Goal: Check status: Check status

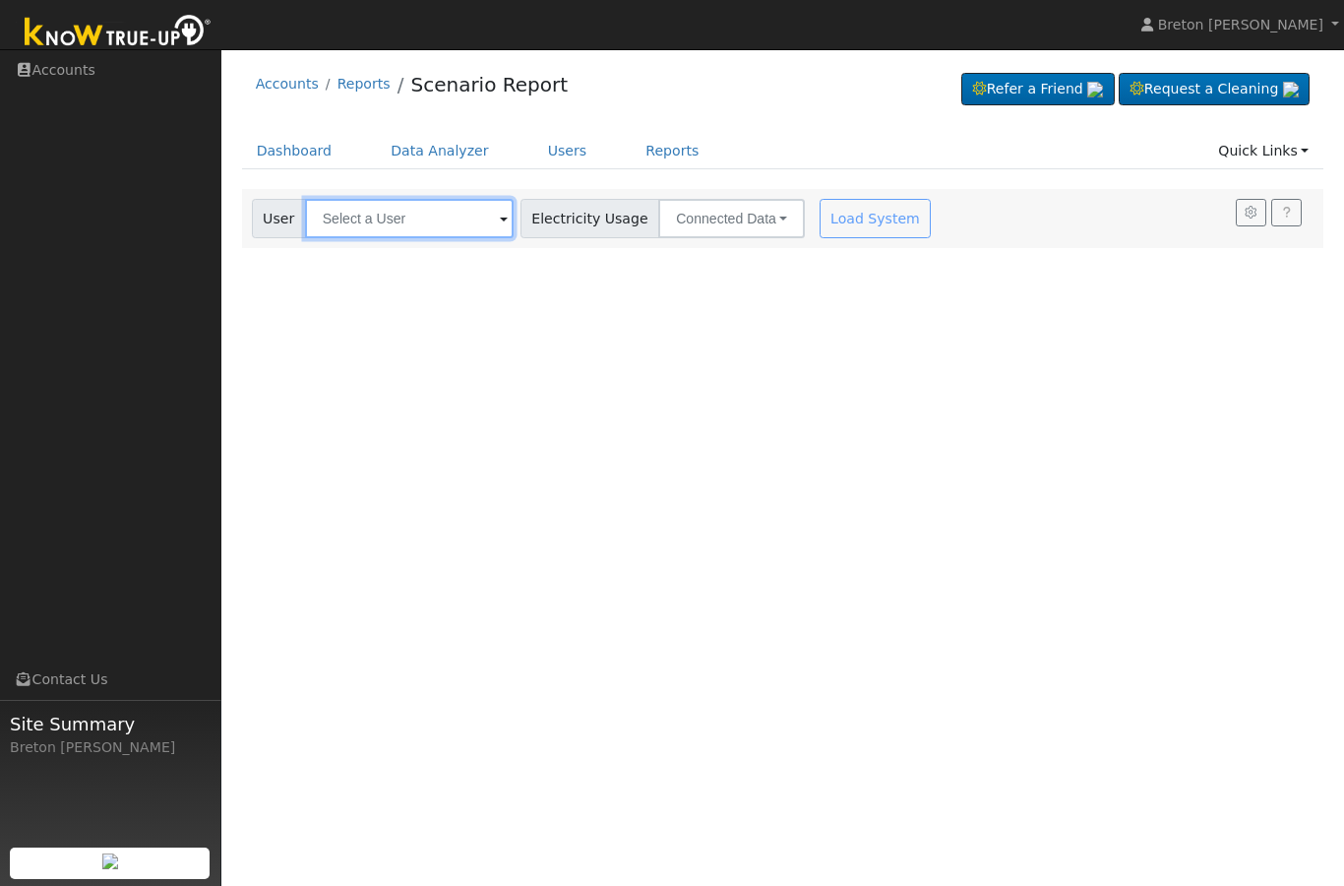
click at [356, 212] on input "text" at bounding box center [409, 218] width 209 height 39
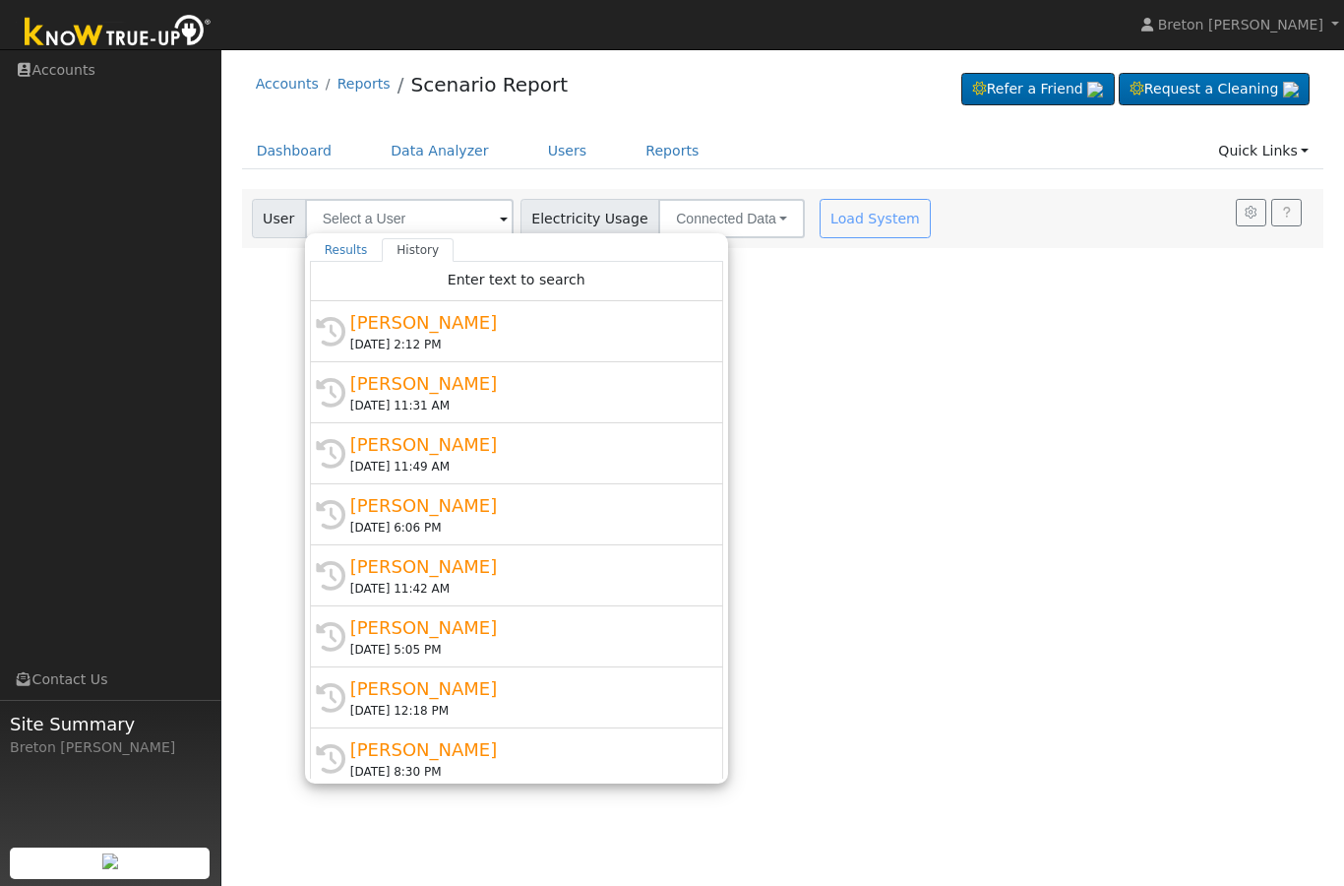
click at [824, 230] on div "Load System" at bounding box center [878, 218] width 124 height 39
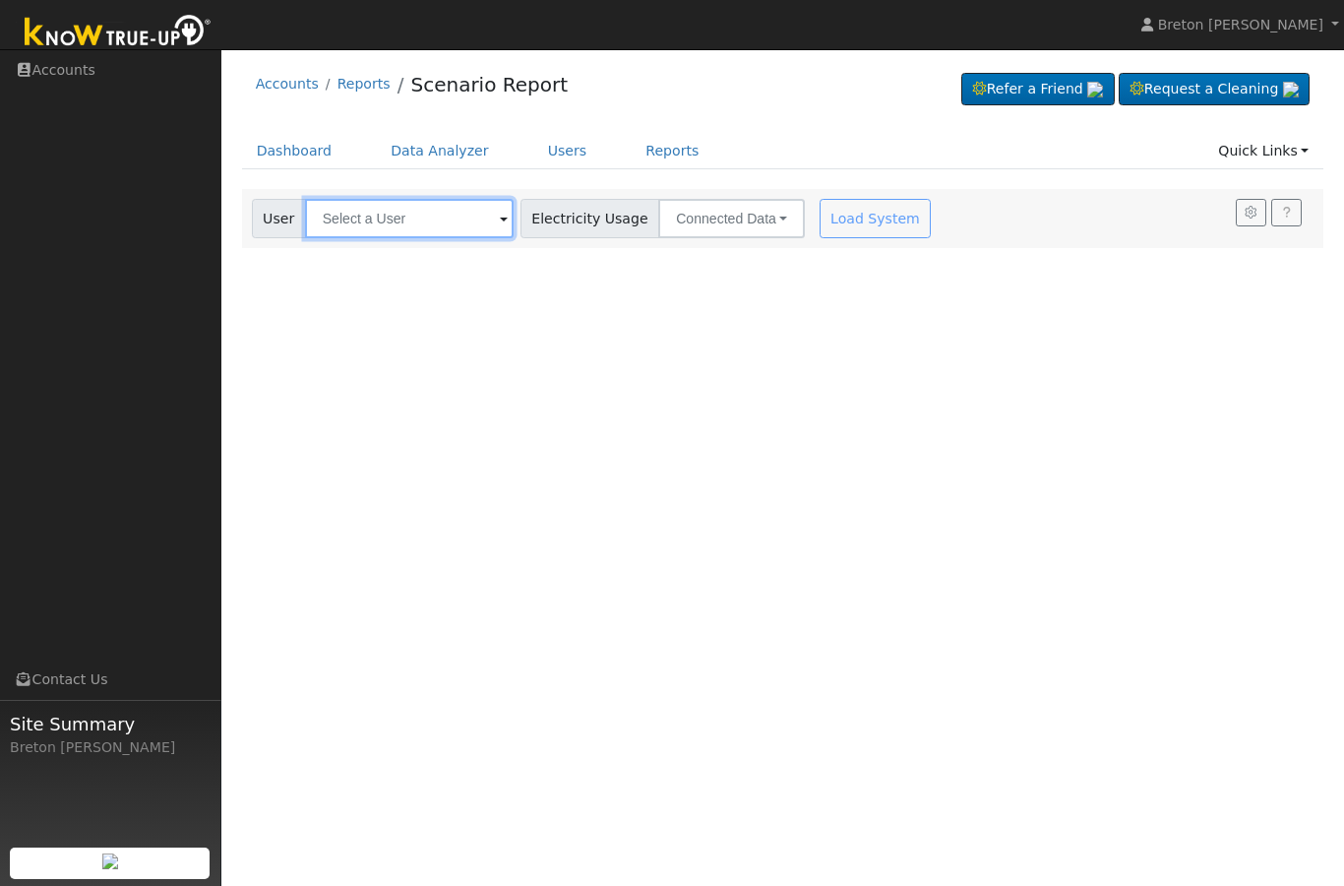
click at [392, 216] on input "text" at bounding box center [409, 218] width 209 height 39
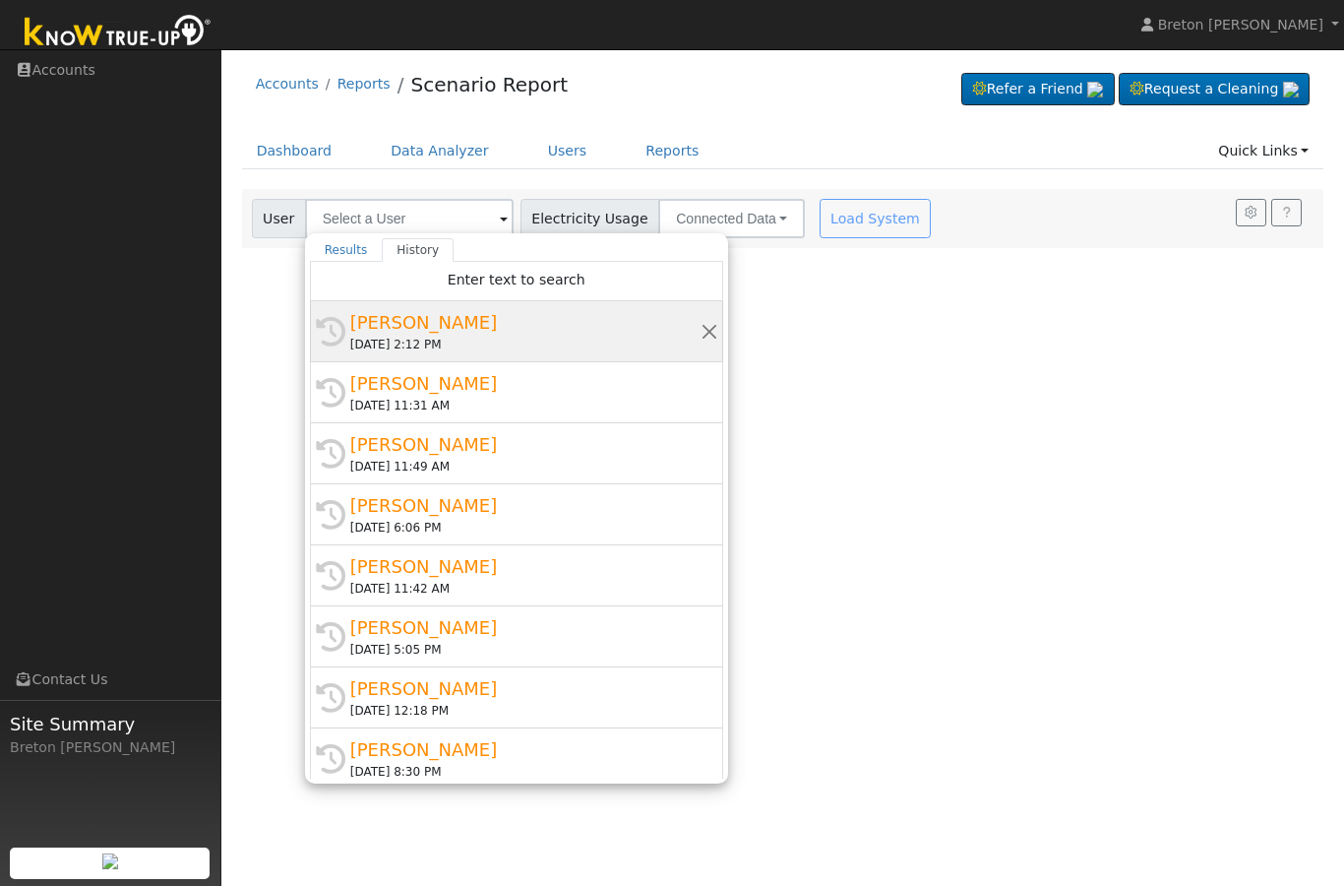
click at [414, 325] on div "[PERSON_NAME]" at bounding box center [525, 322] width 350 height 27
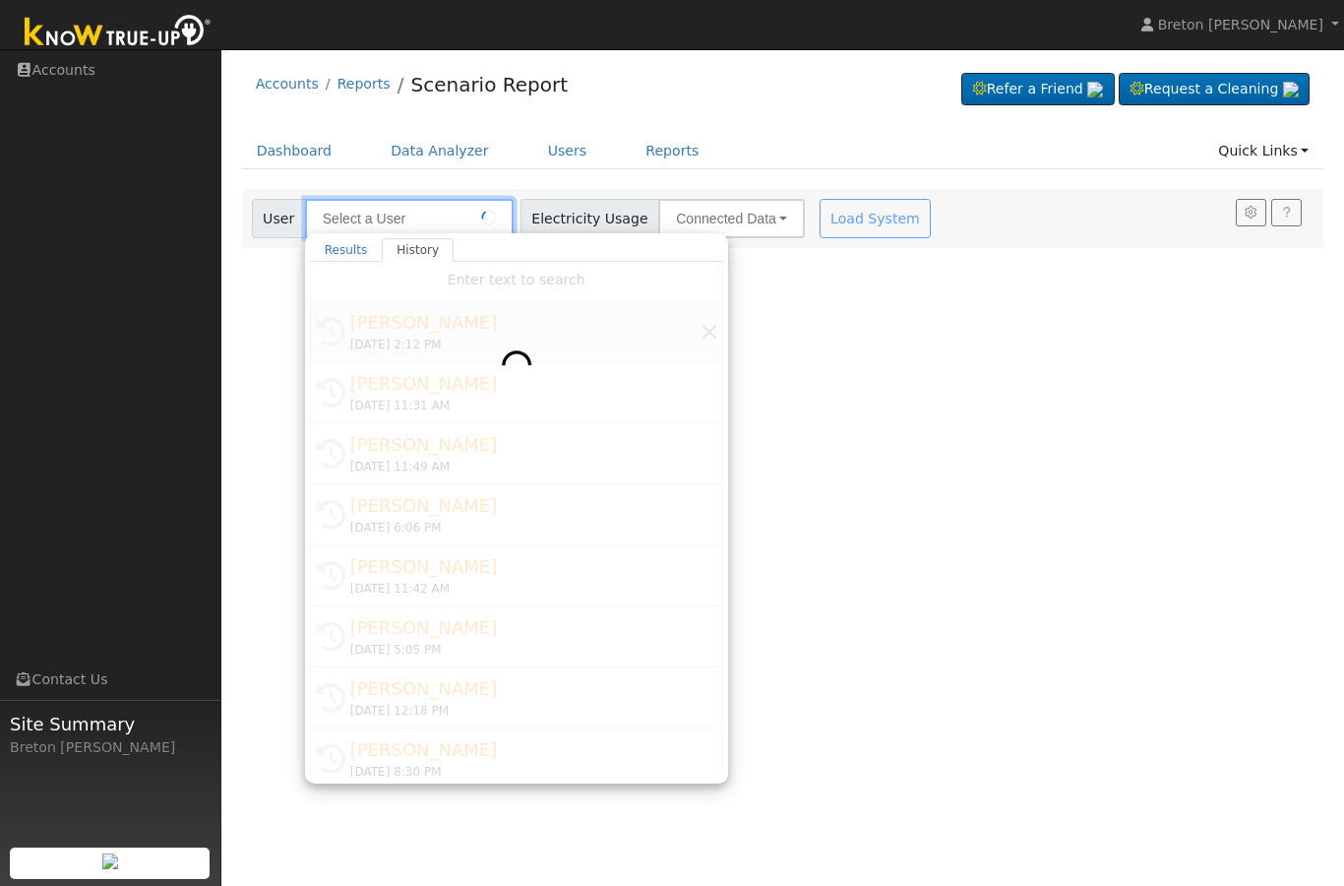
type input "[PERSON_NAME]"
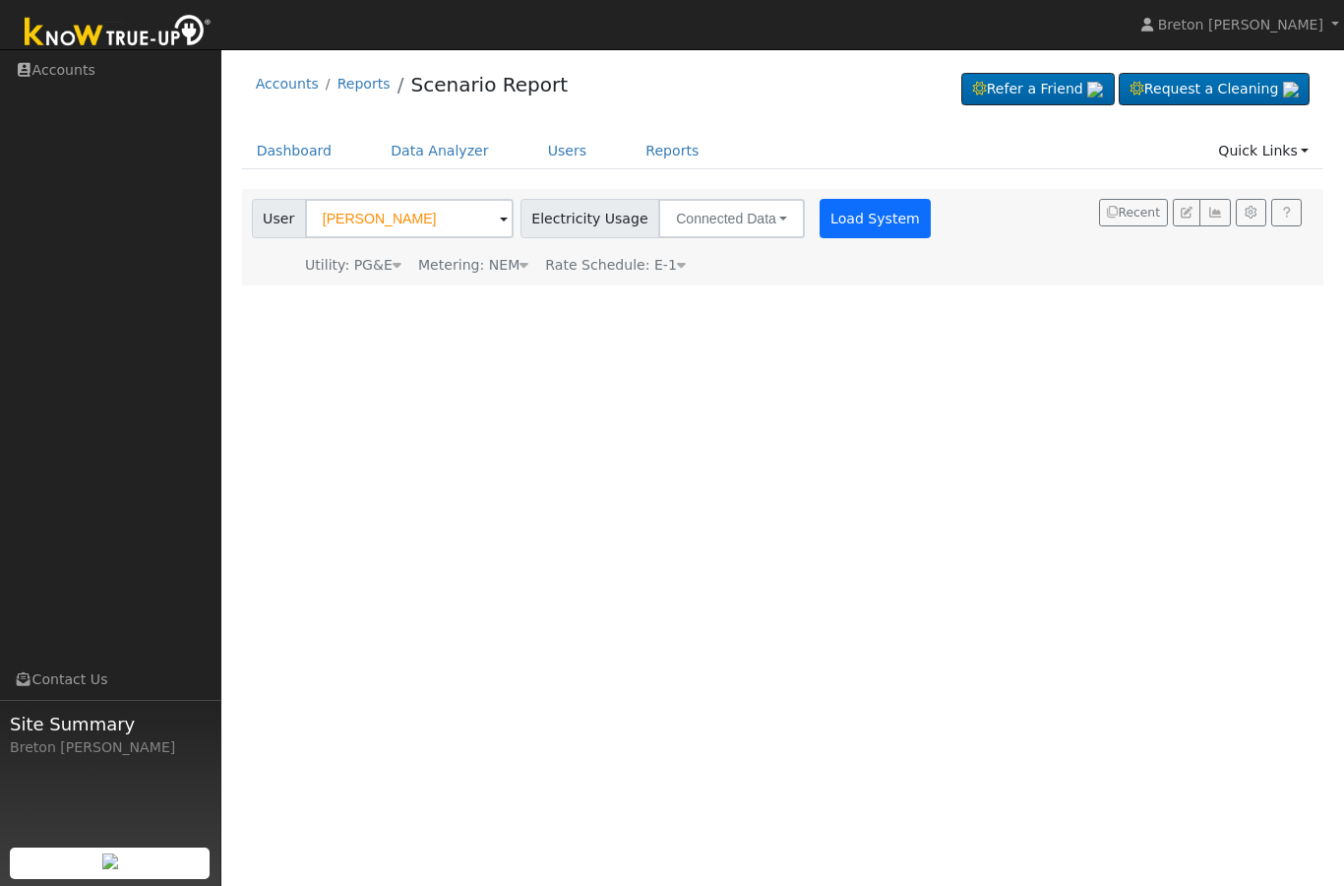
click at [820, 216] on button "Load System" at bounding box center [876, 218] width 112 height 39
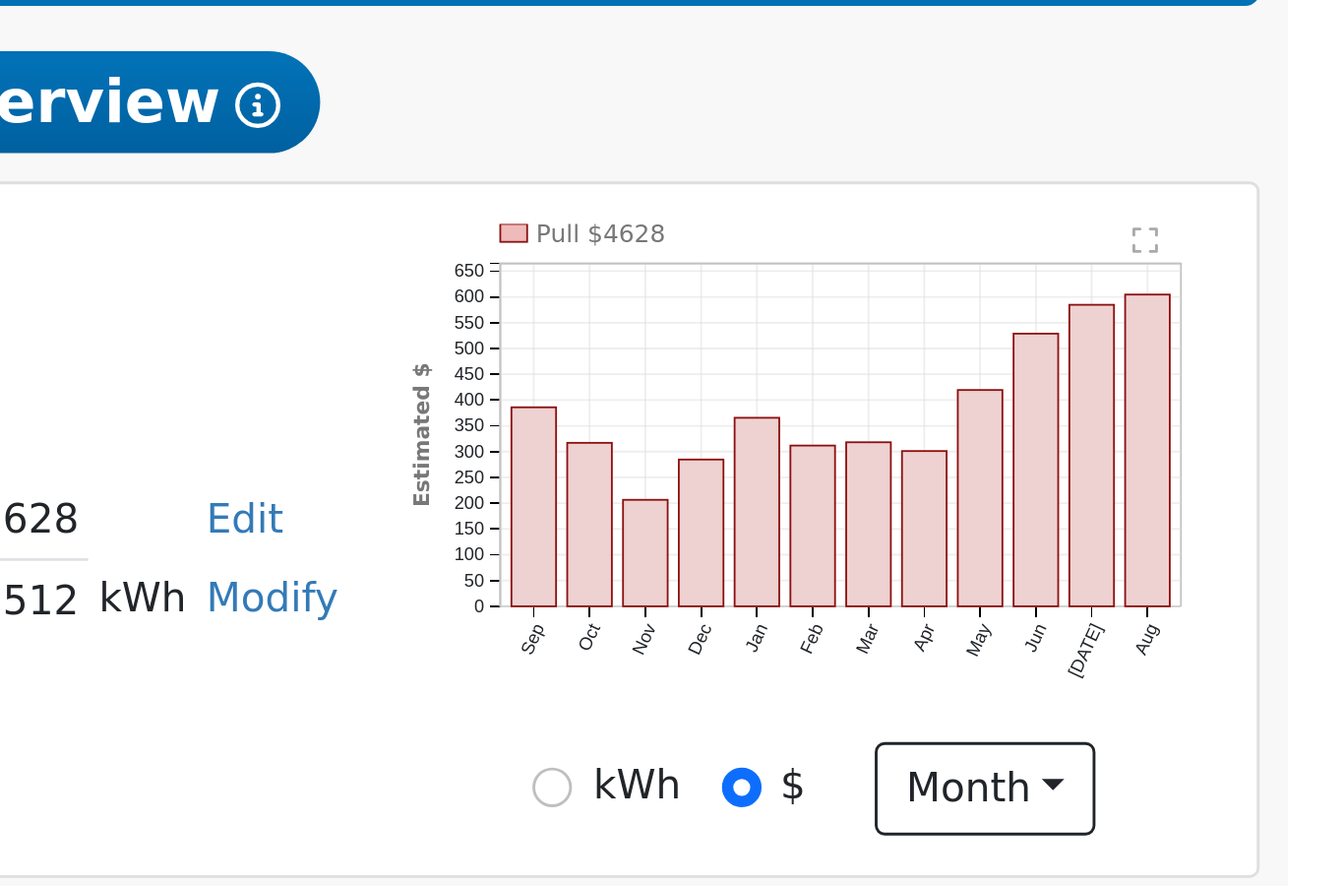
click at [1092, 559] on rect "onclick=""" at bounding box center [1100, 577] width 16 height 37
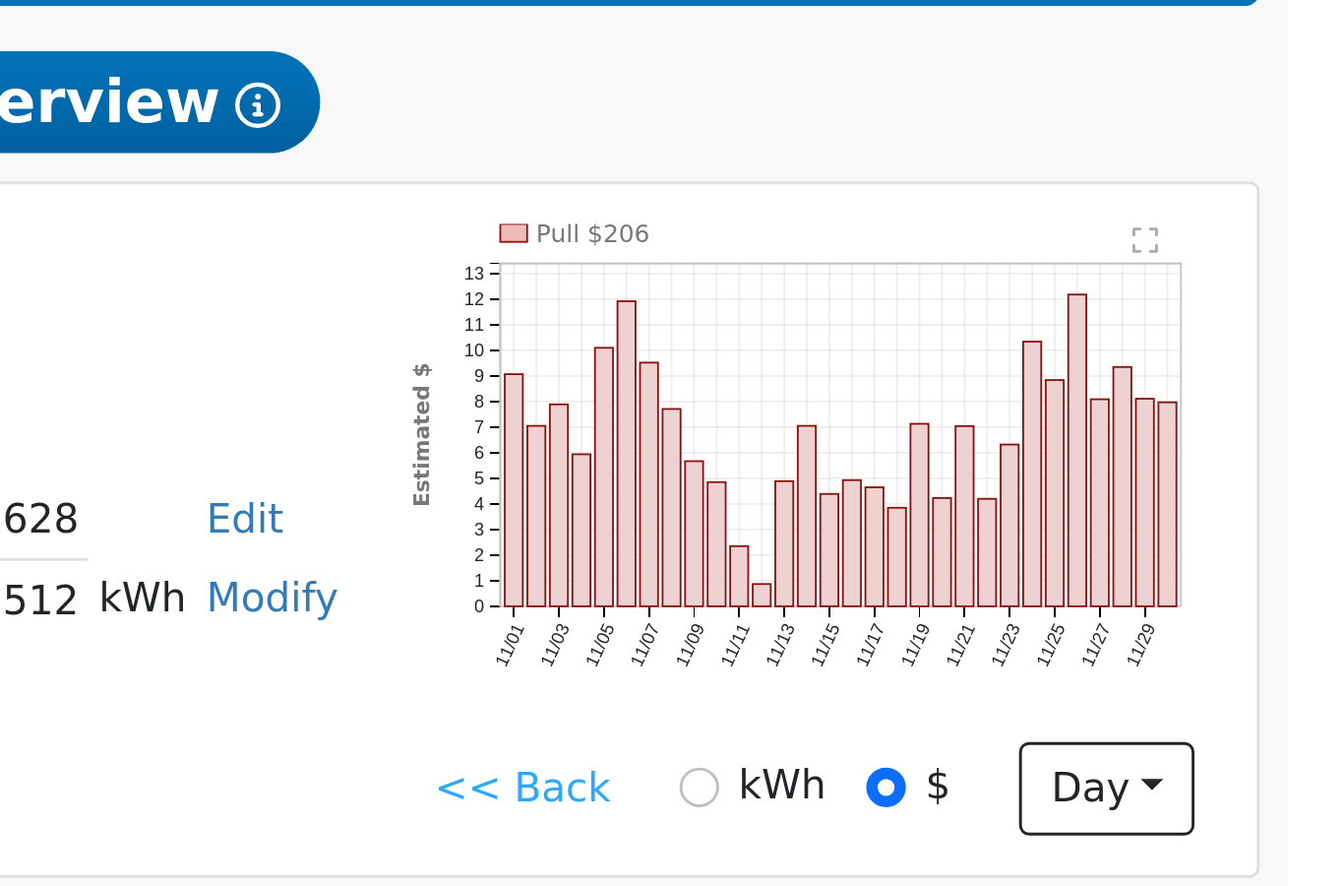
click at [1026, 649] on link "<< Back" at bounding box center [1056, 659] width 61 height 21
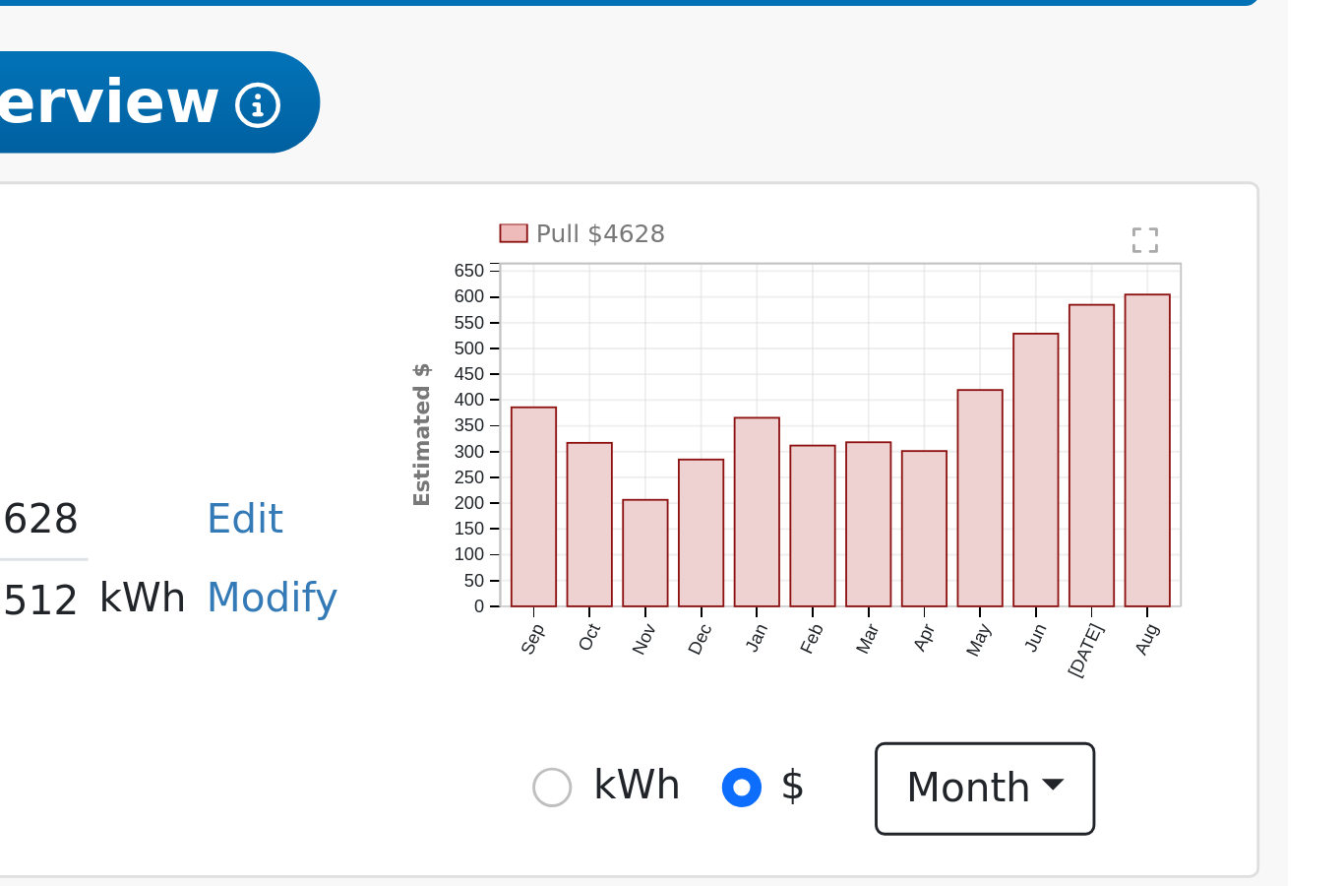
click at [1112, 545] on rect "onclick=""" at bounding box center [1120, 570] width 16 height 51
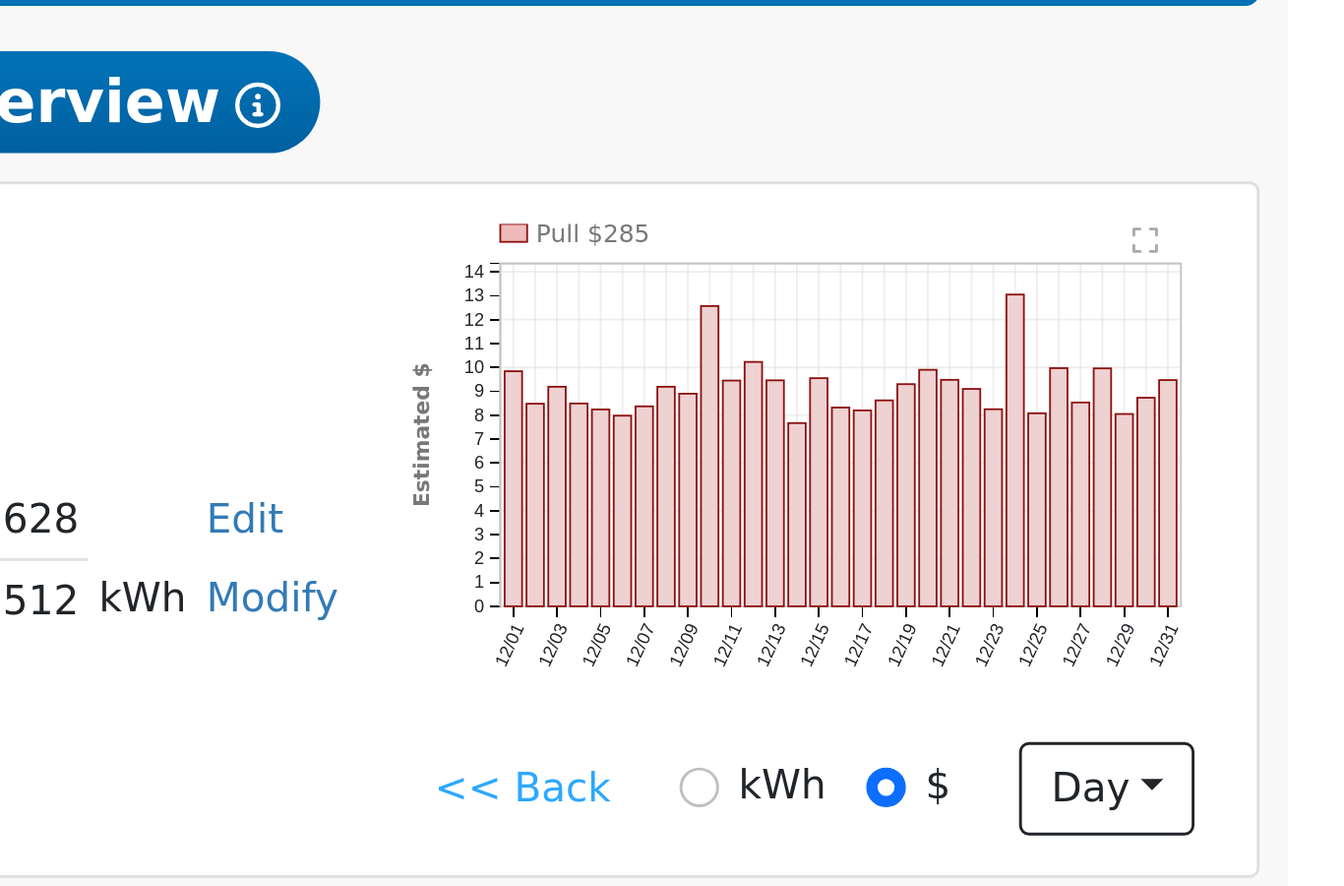
click at [1026, 649] on link "<< Back" at bounding box center [1056, 659] width 61 height 21
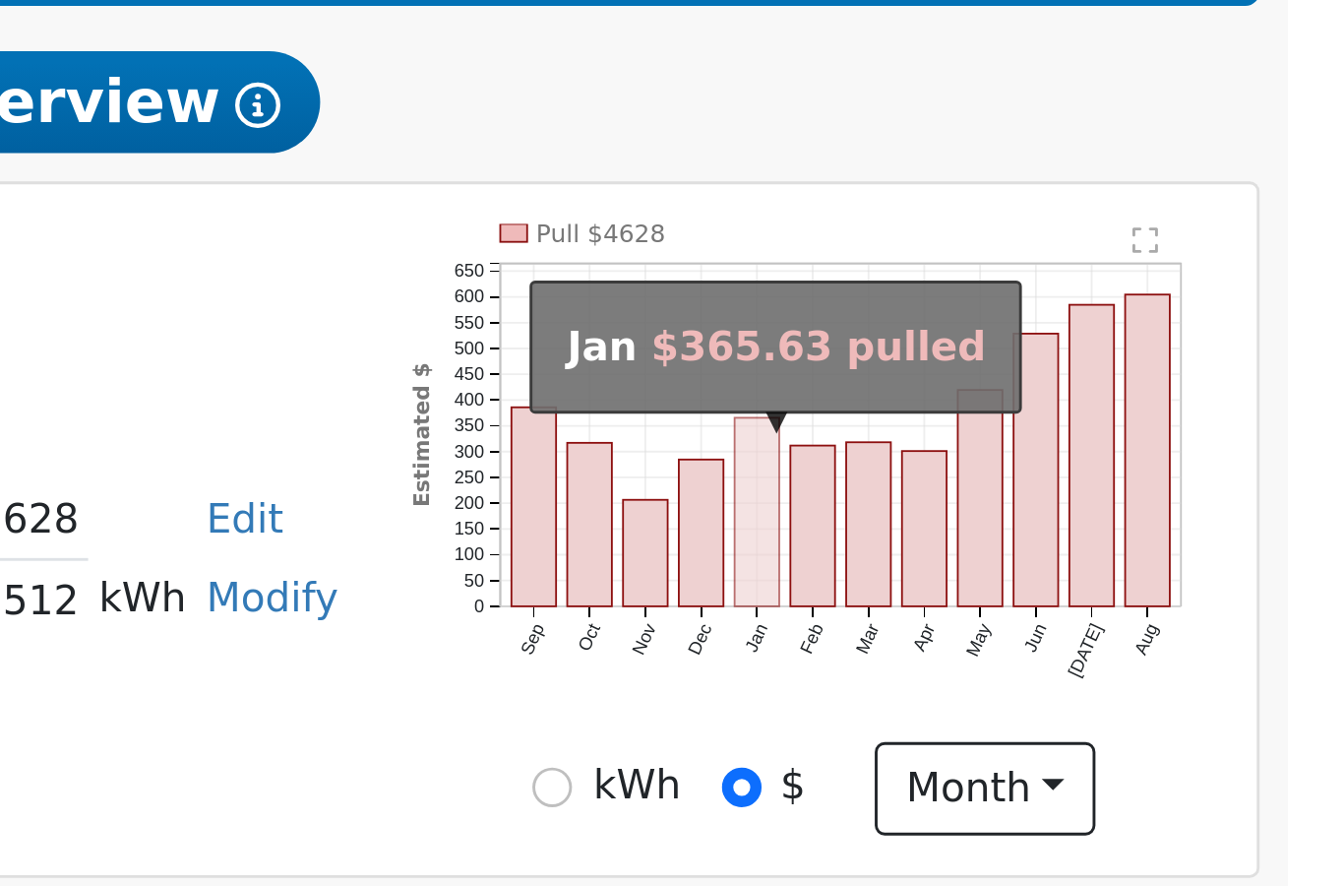
click at [1132, 530] on rect "onclick=""" at bounding box center [1140, 563] width 16 height 66
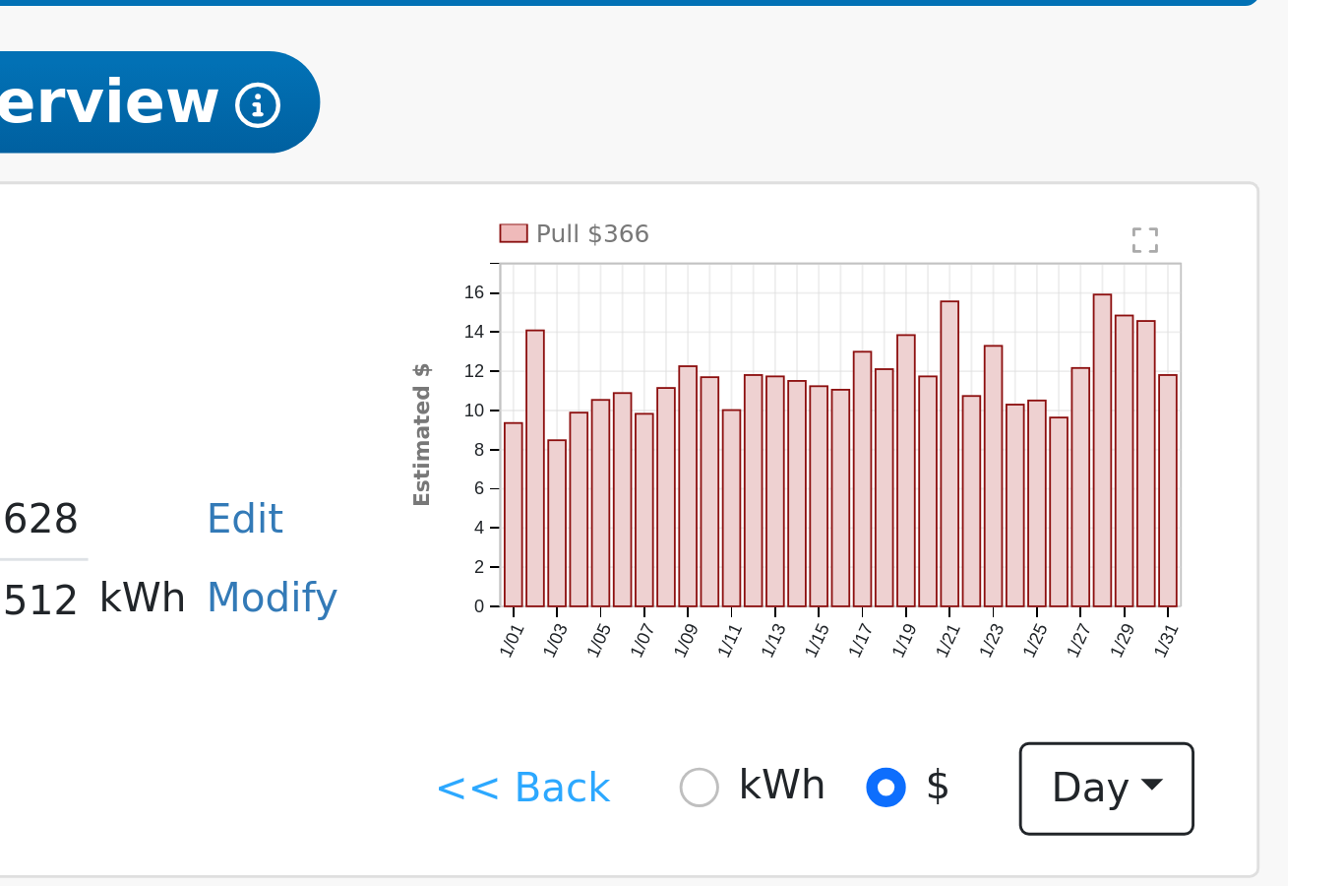
click at [1026, 649] on link "<< Back" at bounding box center [1056, 659] width 61 height 21
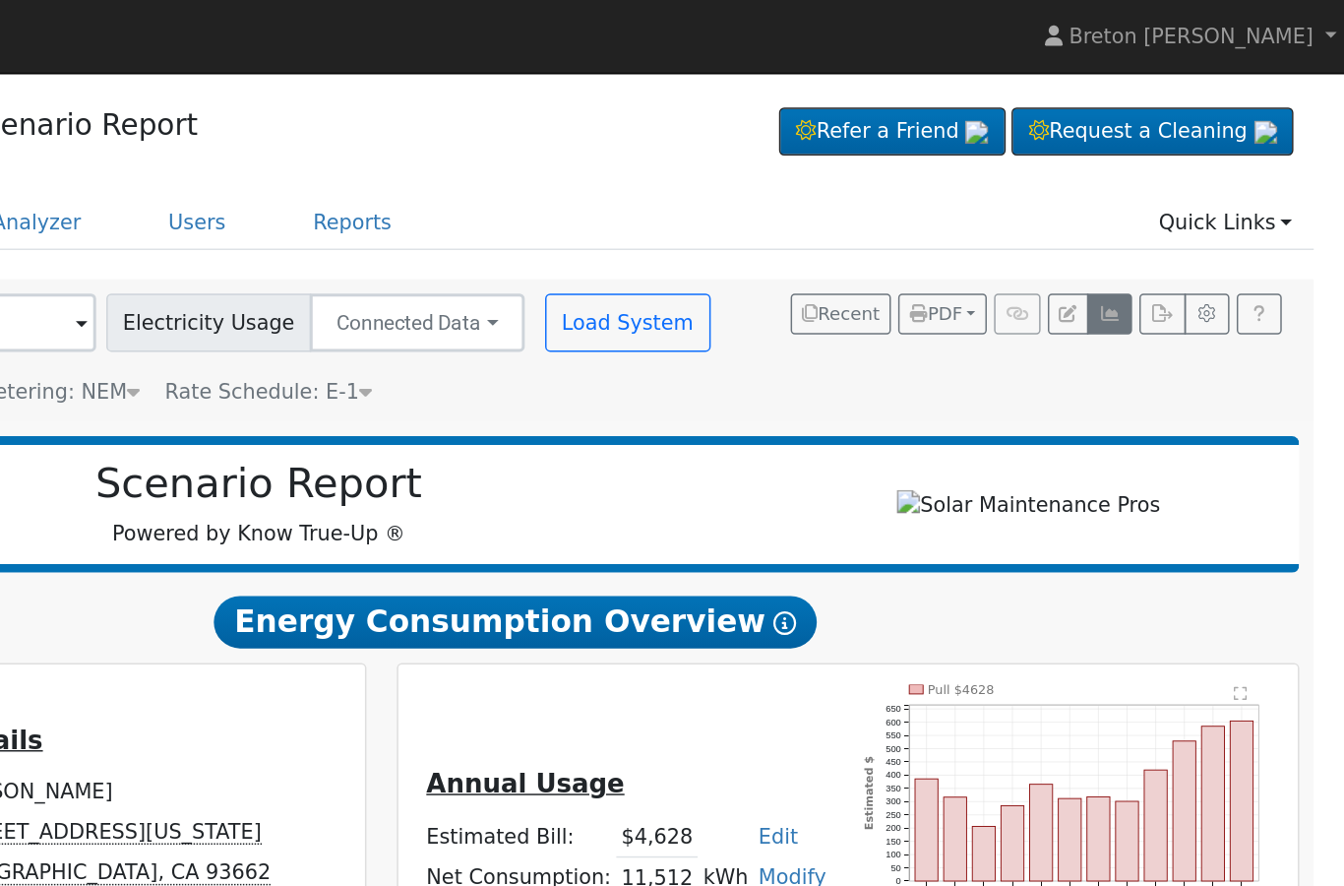
click at [1178, 207] on icon "button" at bounding box center [1185, 213] width 15 height 12
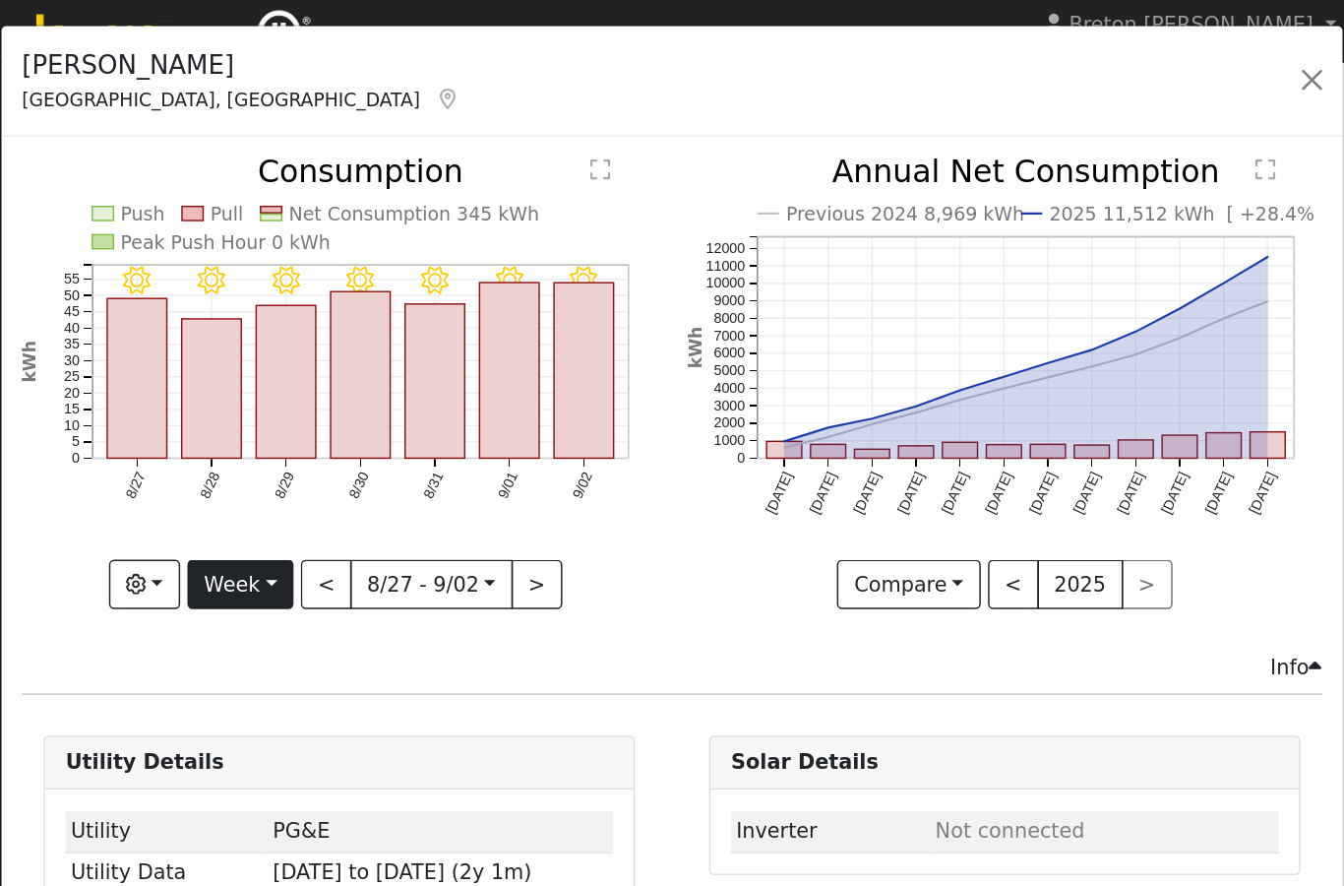
click at [167, 387] on button "Week" at bounding box center [163, 403] width 72 height 33
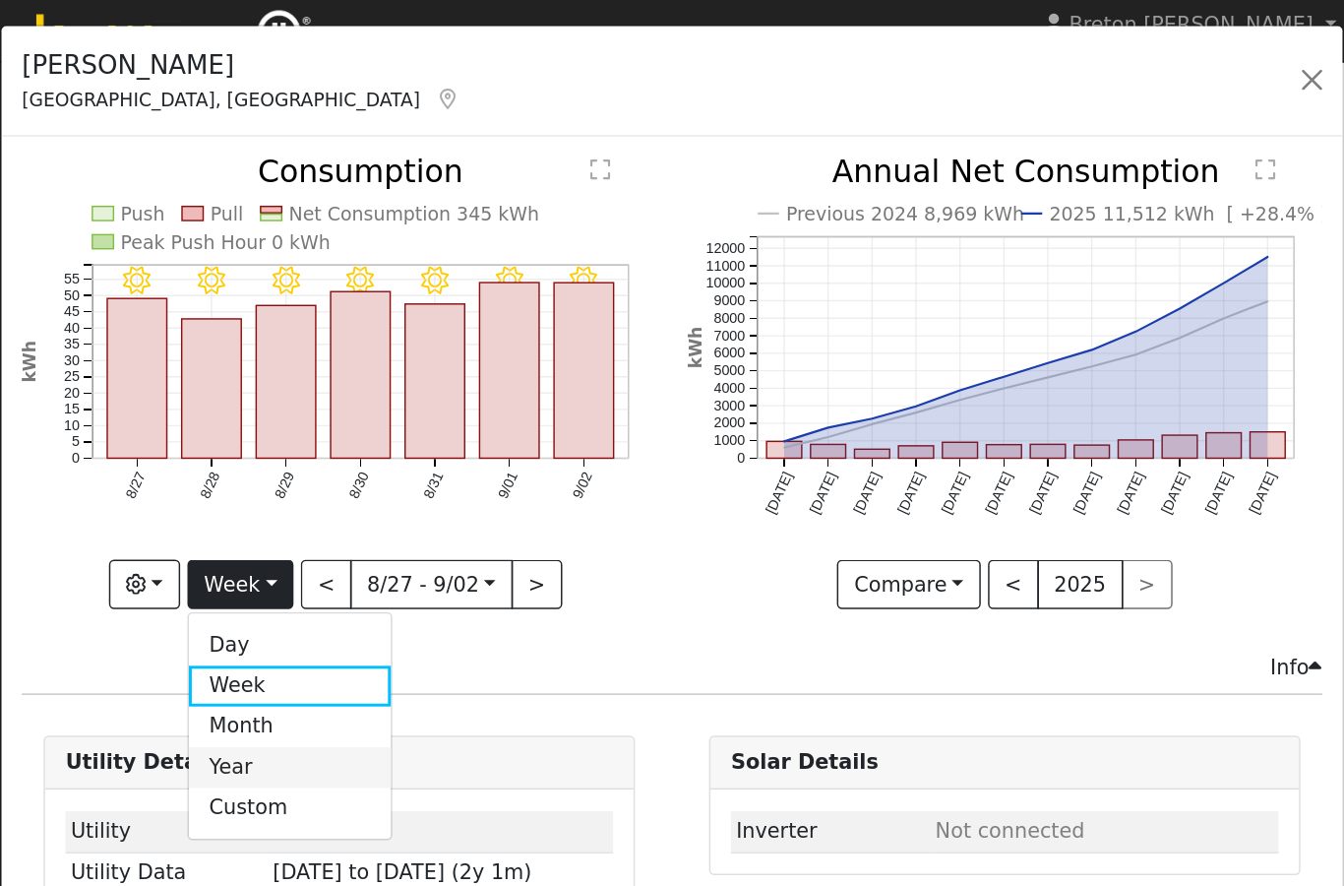
click at [179, 514] on link "Year" at bounding box center [196, 528] width 137 height 28
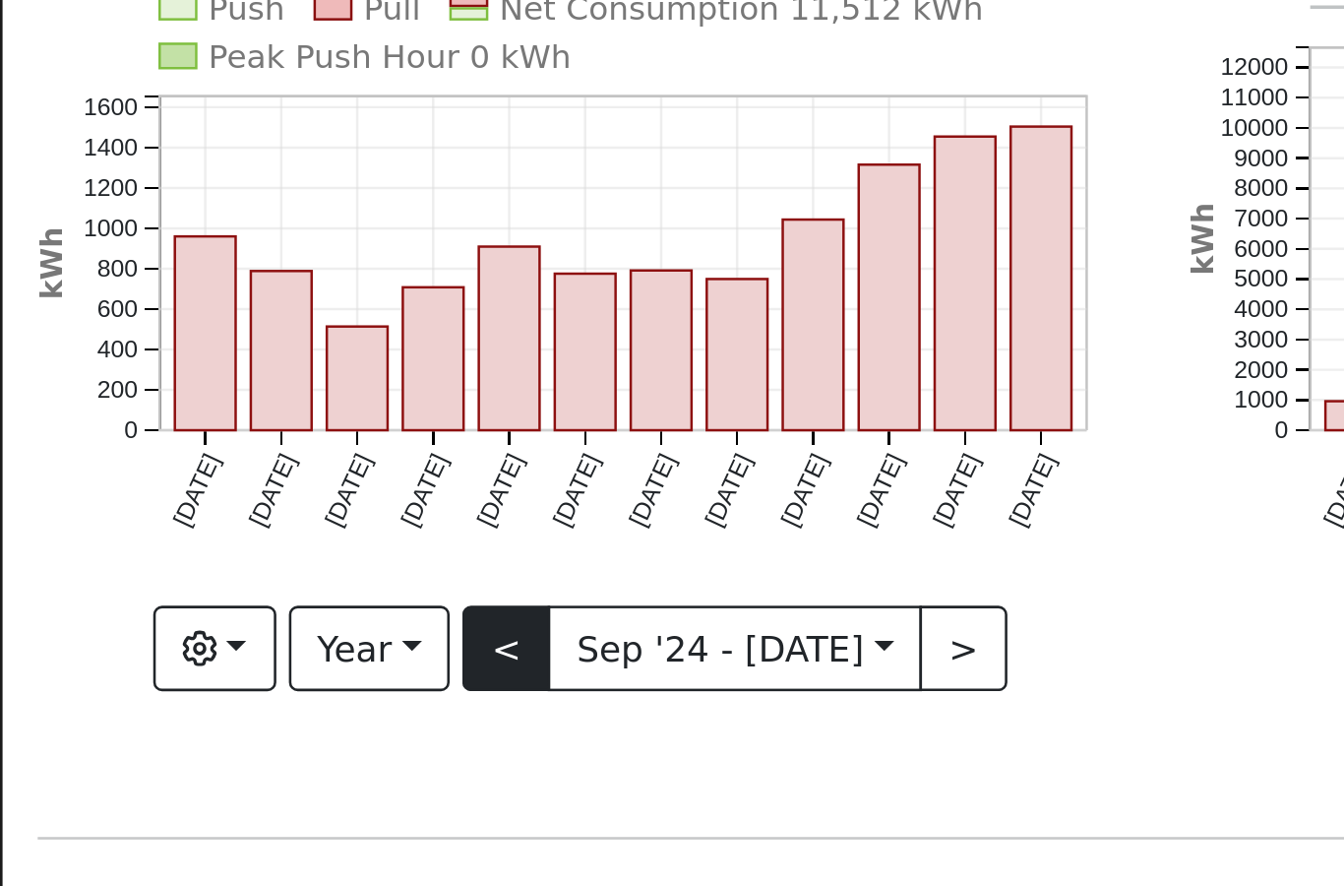
click at [198, 387] on button "<" at bounding box center [198, 403] width 34 height 33
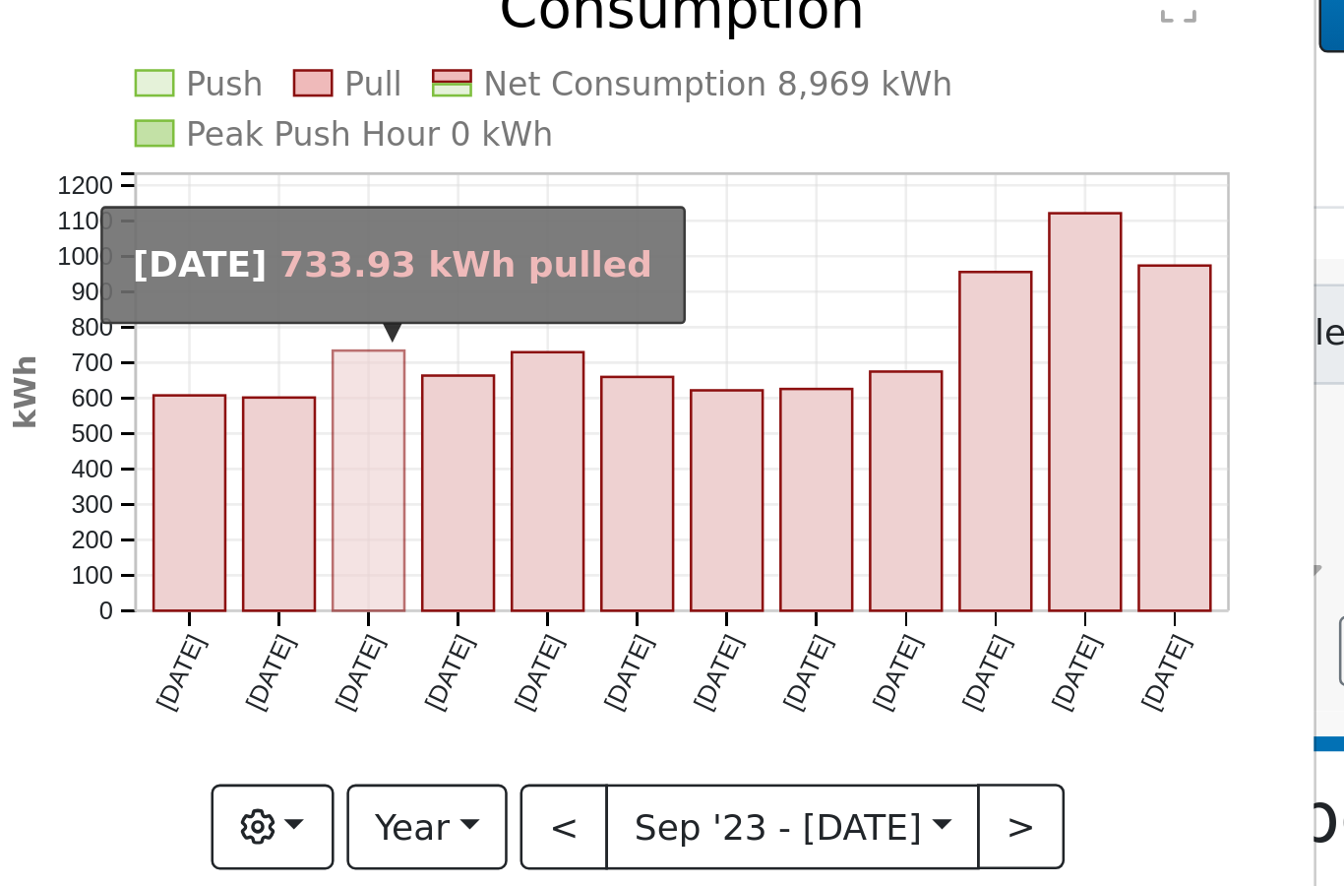
click at [153, 259] on rect "onclick=""" at bounding box center [155, 309] width 29 height 101
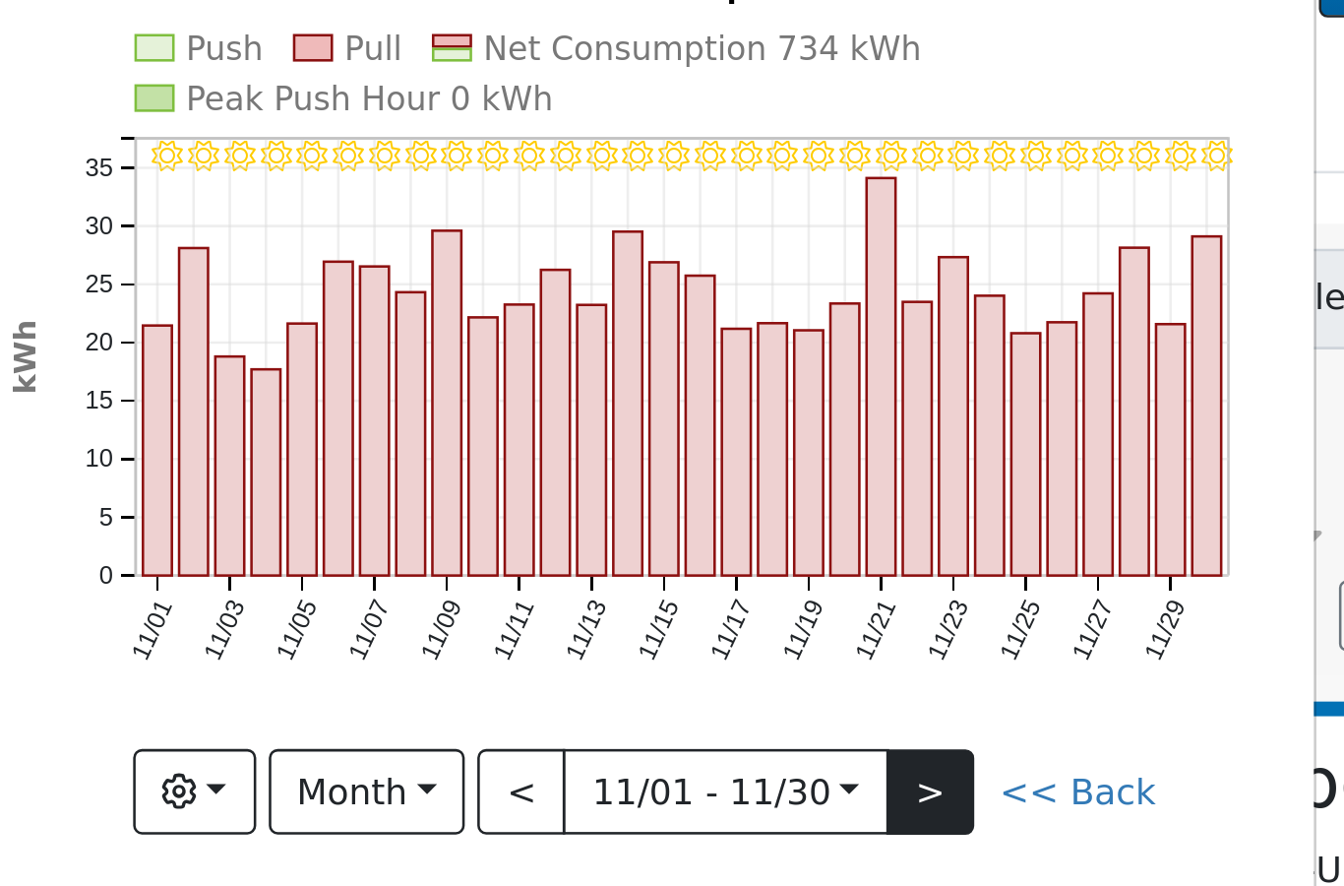
click at [359, 428] on button ">" at bounding box center [375, 444] width 34 height 33
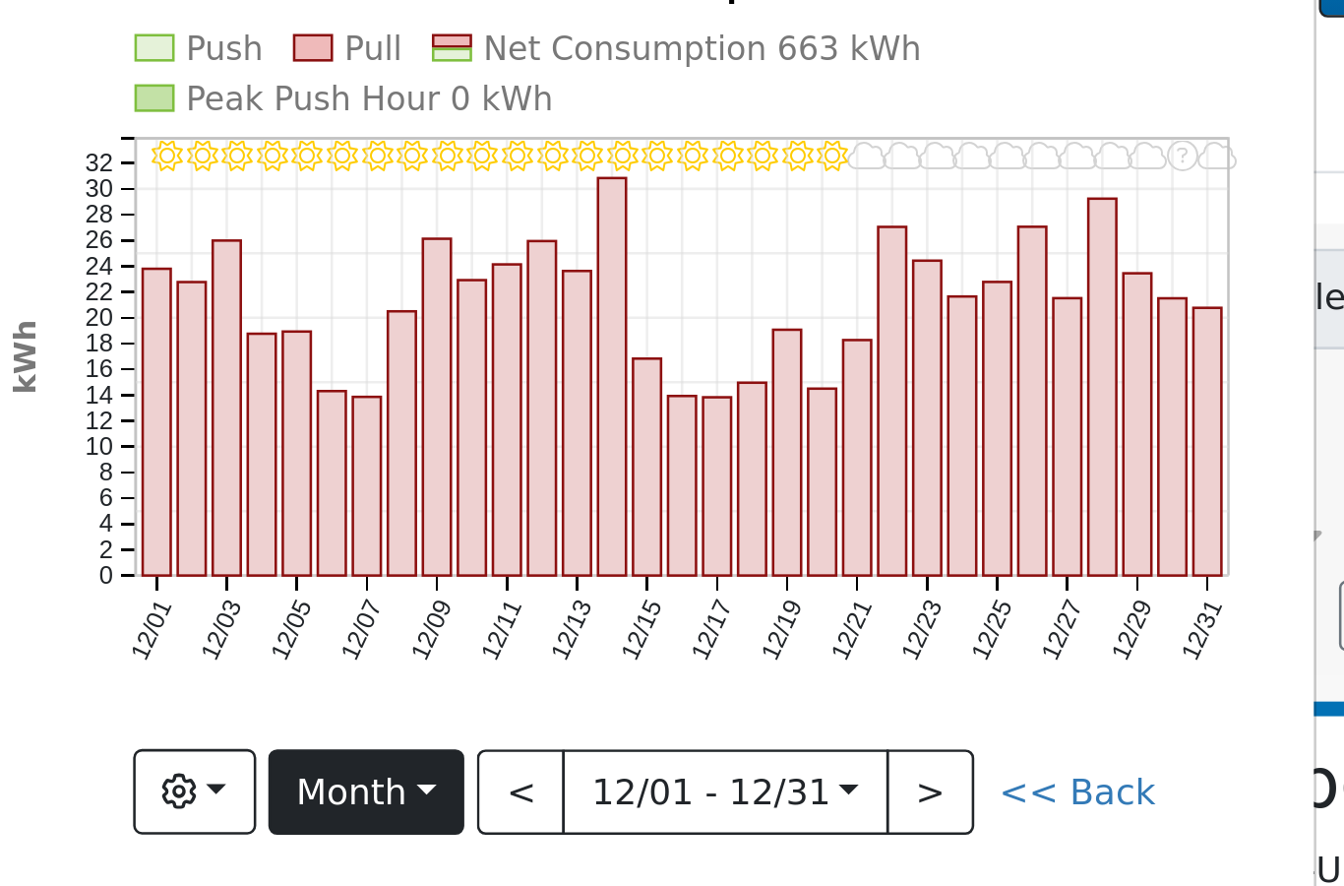
click at [155, 428] on button "Month" at bounding box center [155, 444] width 78 height 33
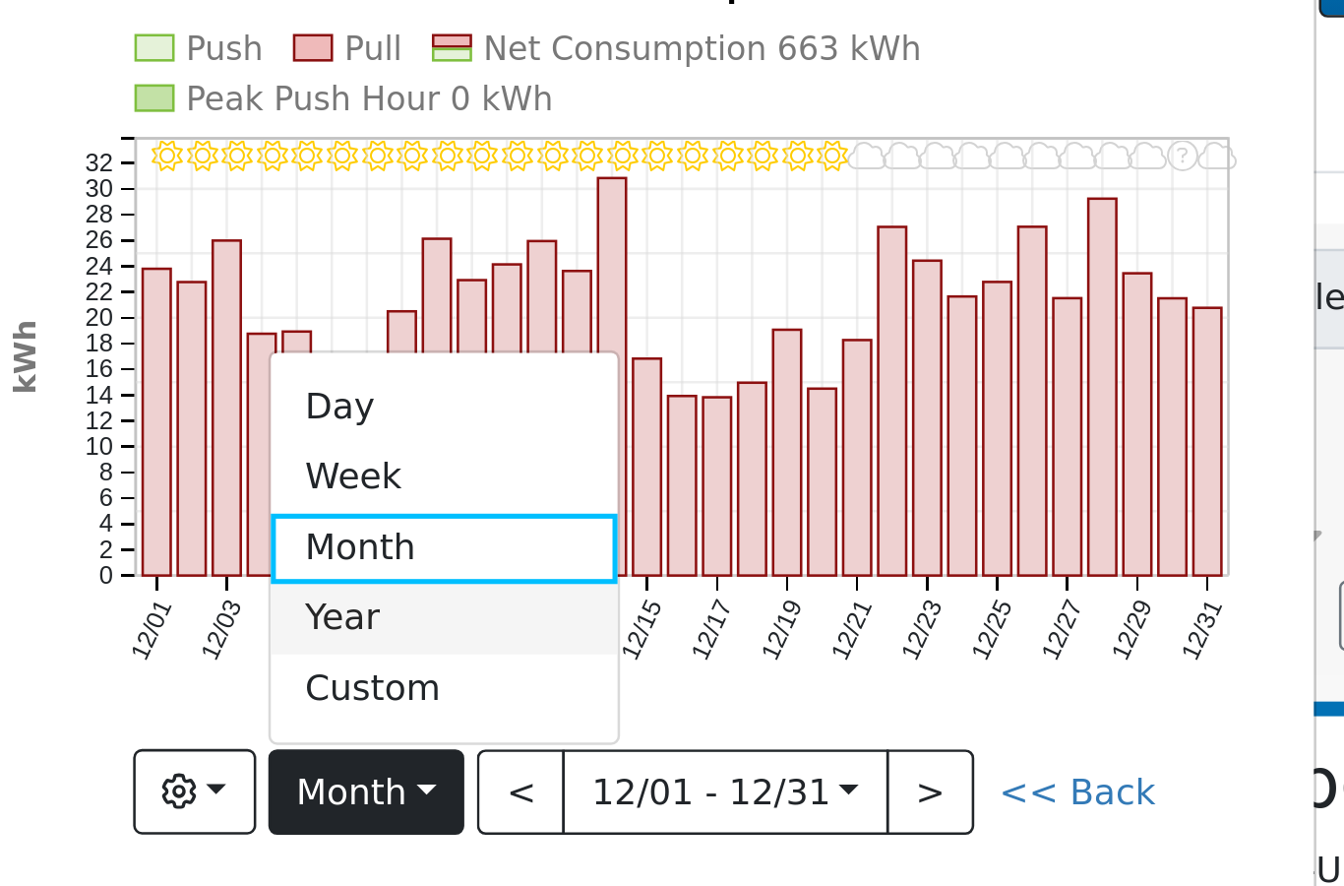
click at [148, 363] on link "Year" at bounding box center [185, 377] width 137 height 28
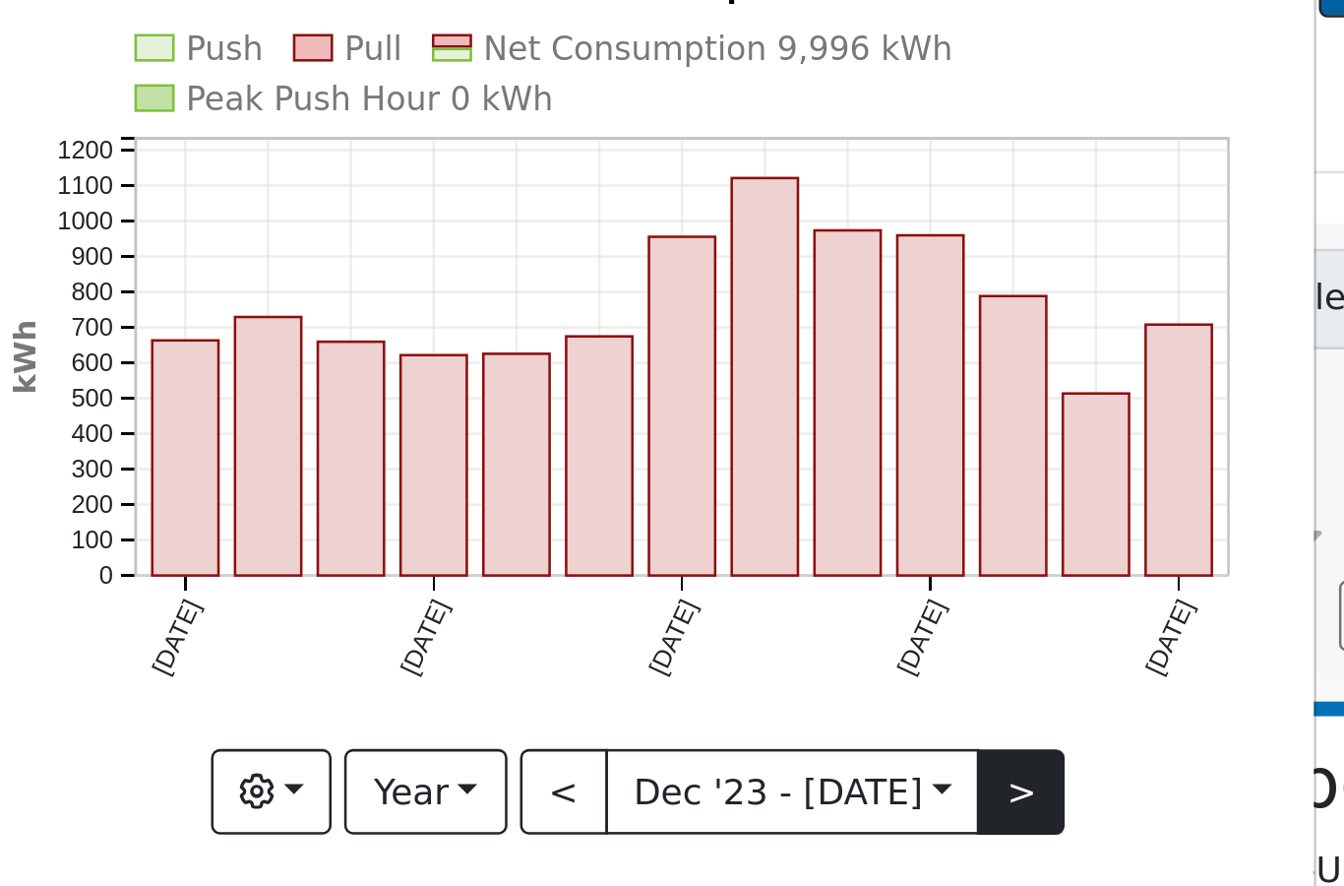
click at [396, 428] on button ">" at bounding box center [411, 444] width 34 height 33
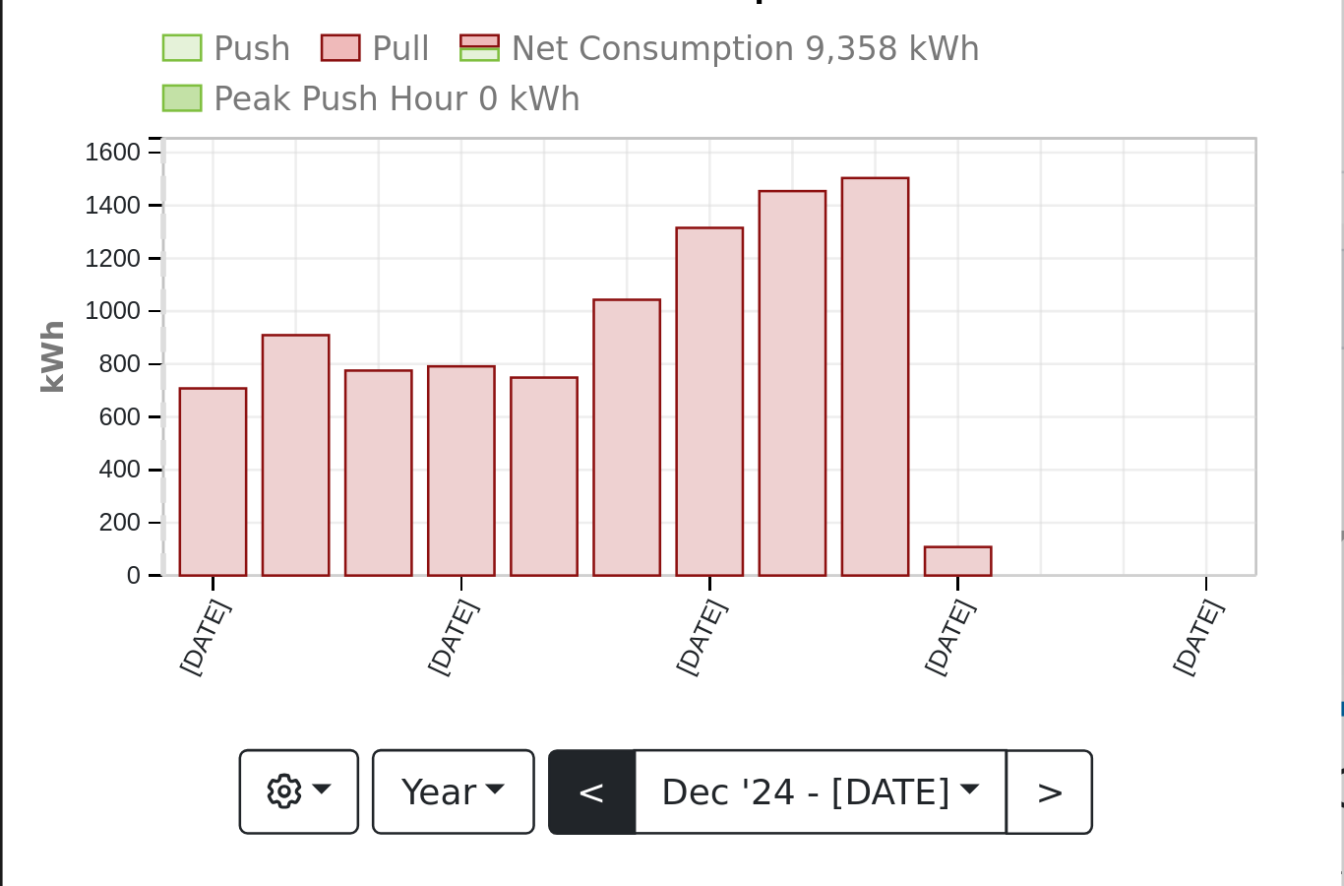
click at [223, 428] on button "<" at bounding box center [232, 444] width 34 height 33
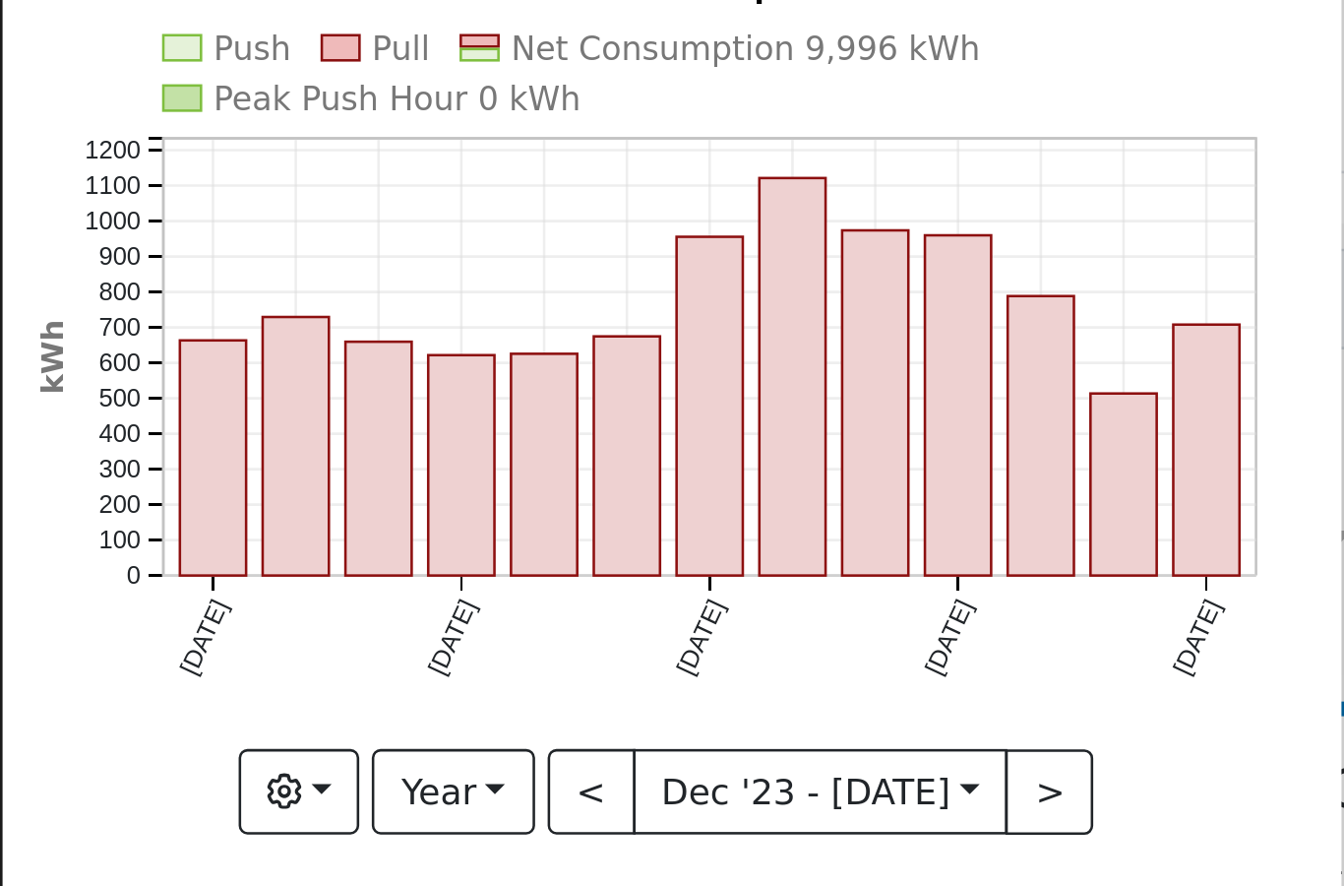
click at [440, 289] on rect "onclick=""" at bounding box center [440, 324] width 26 height 71
type input "[DATE]"
